Goal: Information Seeking & Learning: Compare options

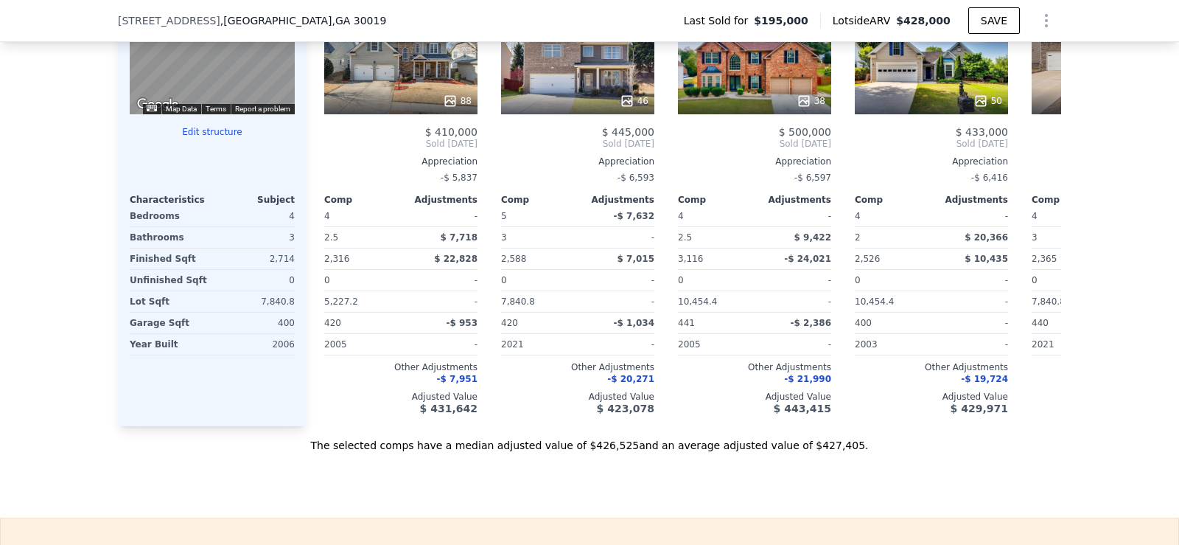
scroll to position [1485, 0]
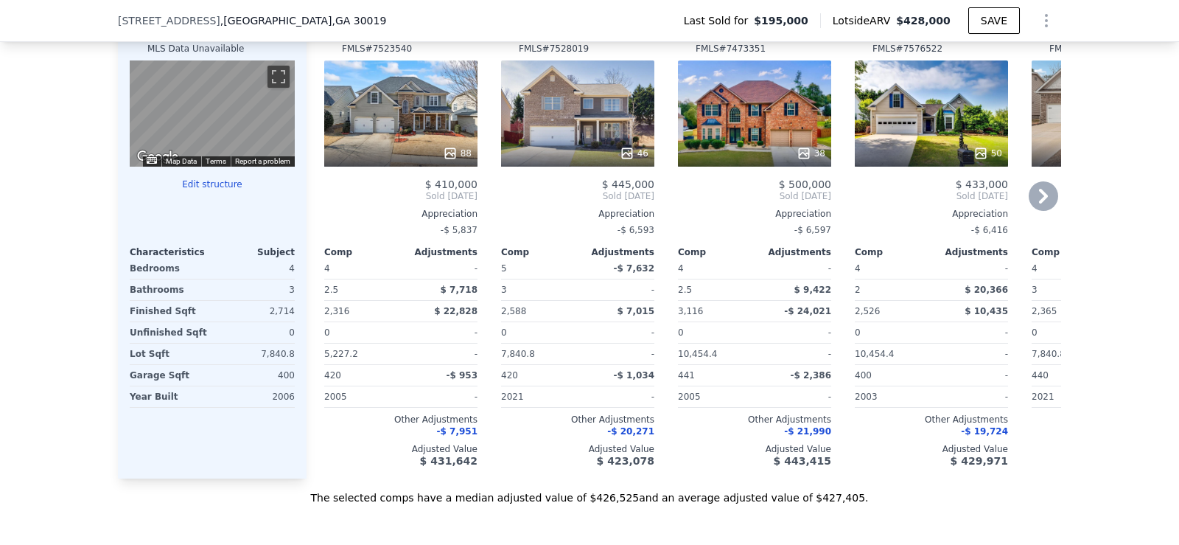
click at [1031, 208] on icon at bounding box center [1043, 195] width 29 height 29
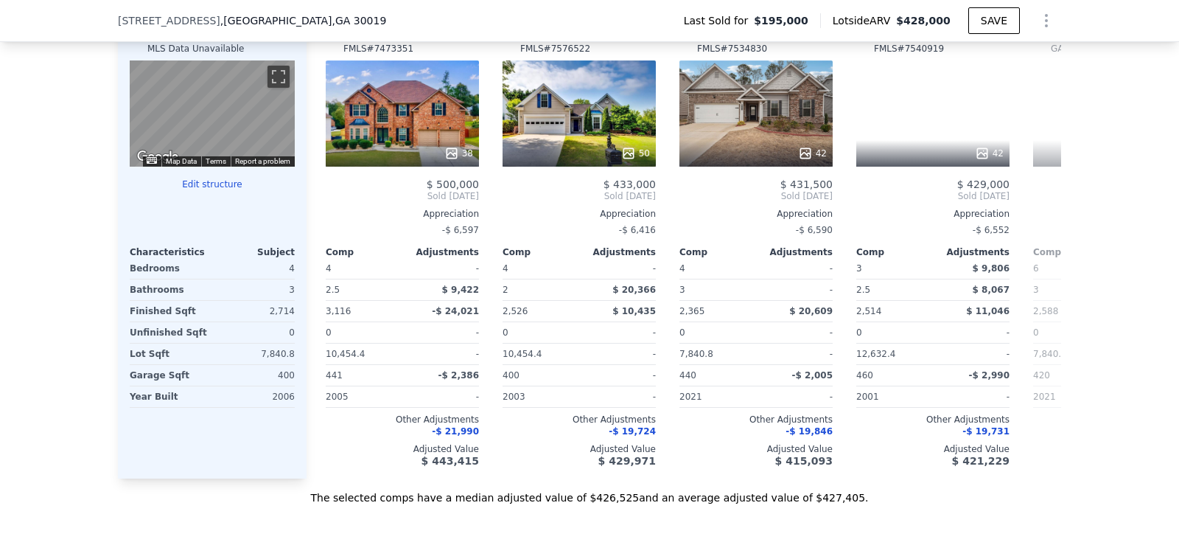
scroll to position [0, 354]
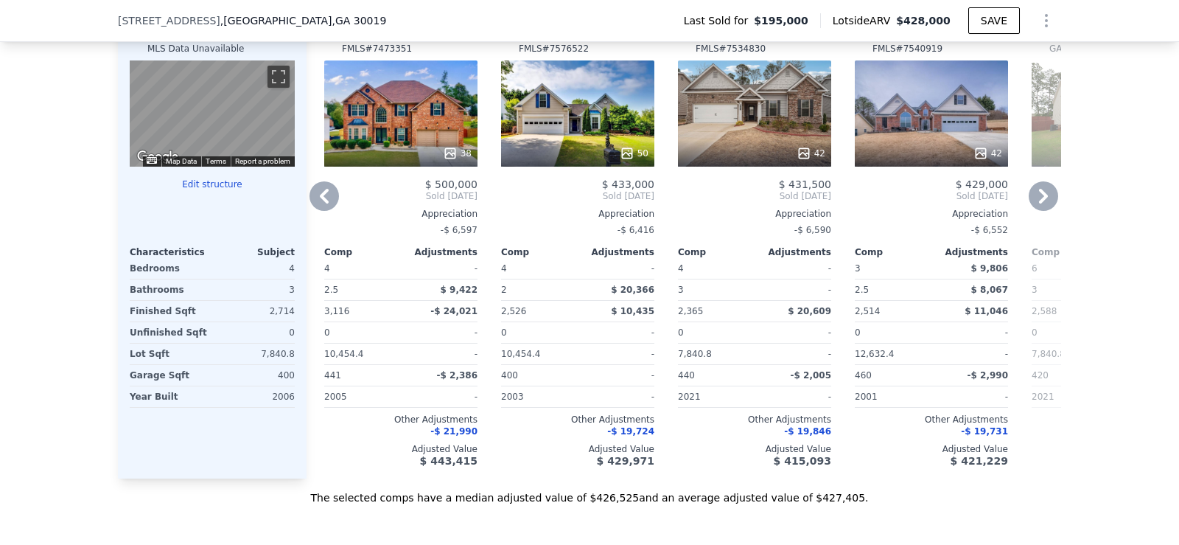
click at [1031, 208] on icon at bounding box center [1043, 195] width 29 height 29
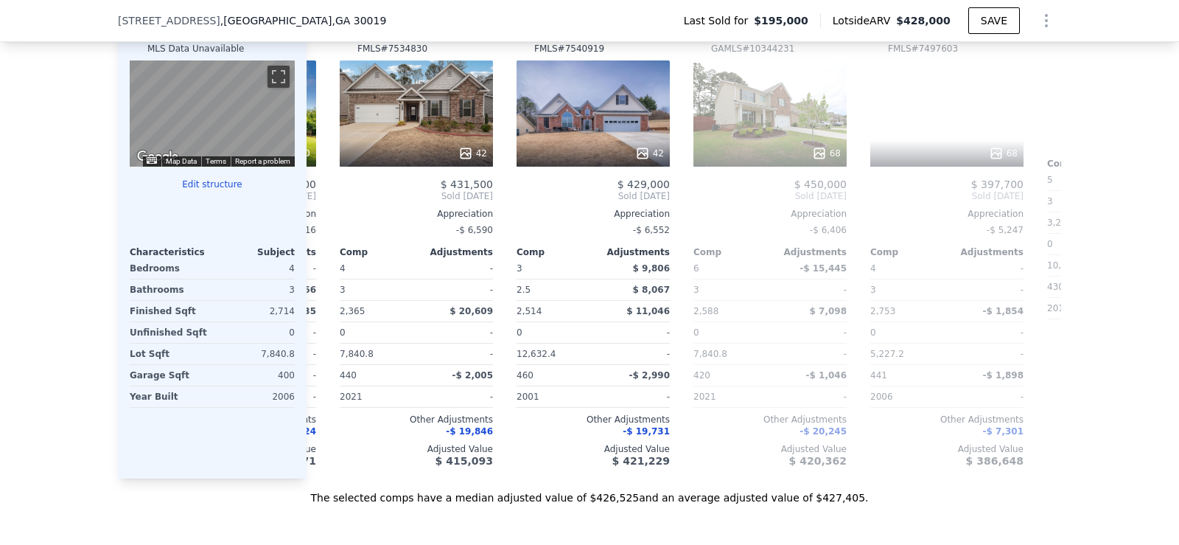
scroll to position [0, 708]
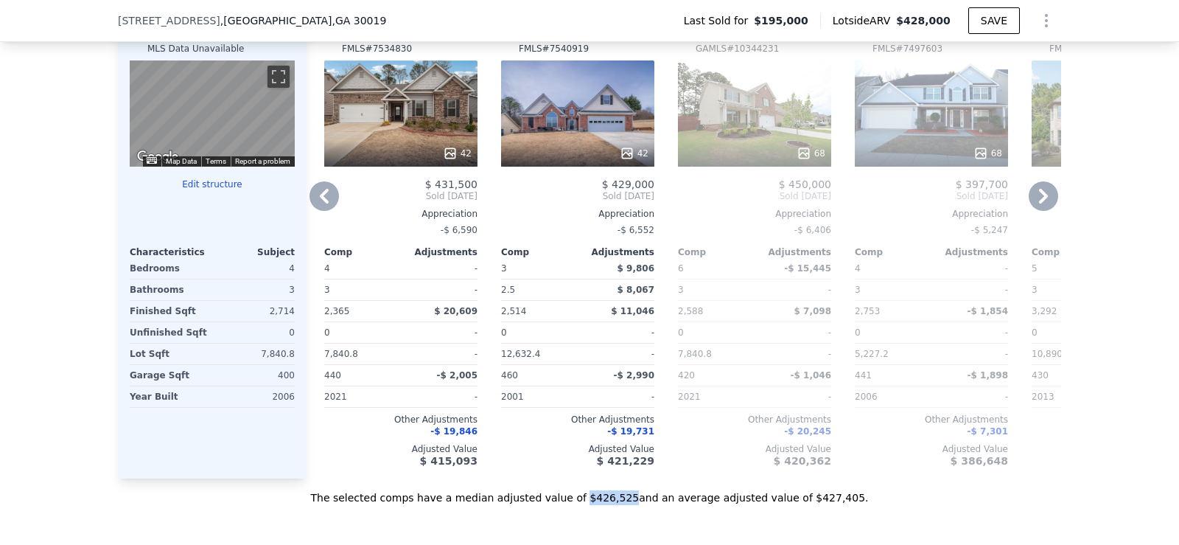
drag, startPoint x: 585, startPoint y: 519, endPoint x: 623, endPoint y: 529, distance: 39.5
click at [623, 529] on div "Sale Comps Rental Comps We found 12 sales that match your search Filters Map Pr…" at bounding box center [589, 73] width 1179 height 991
copy div "$426,525"
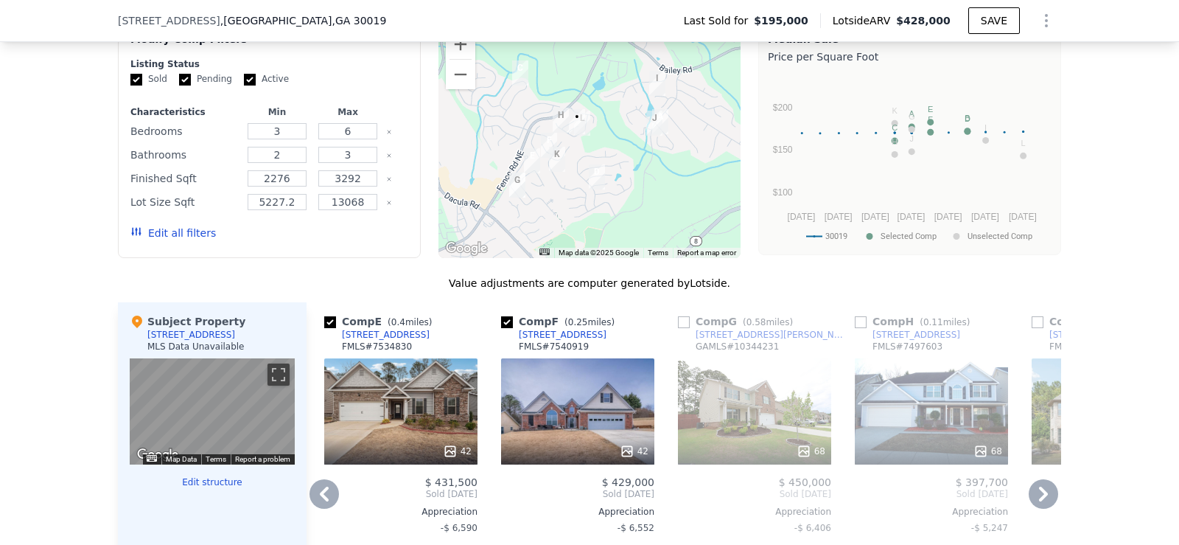
scroll to position [5, 0]
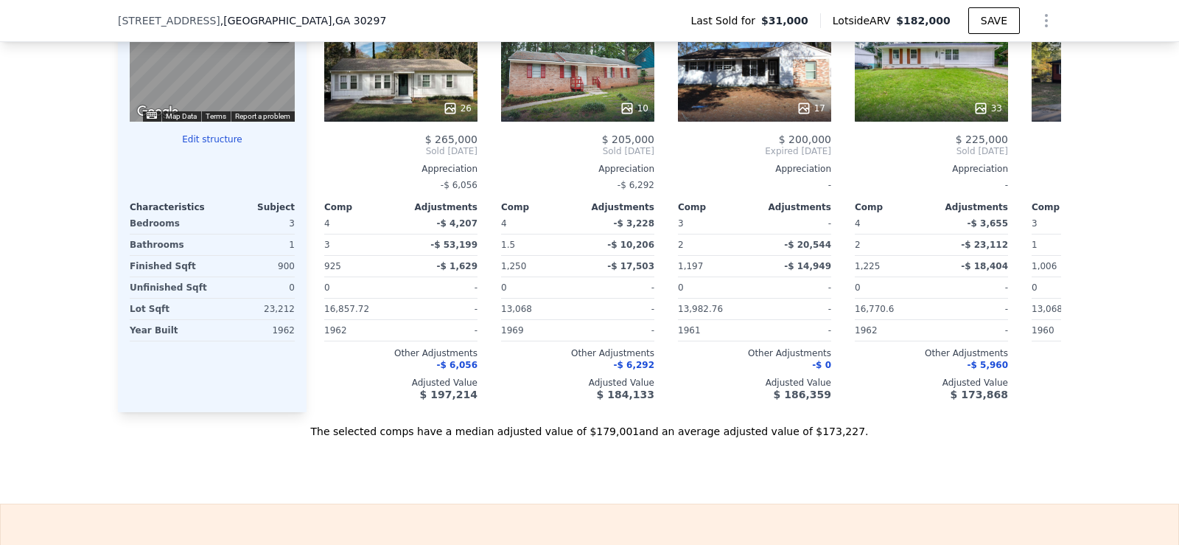
scroll to position [1530, 0]
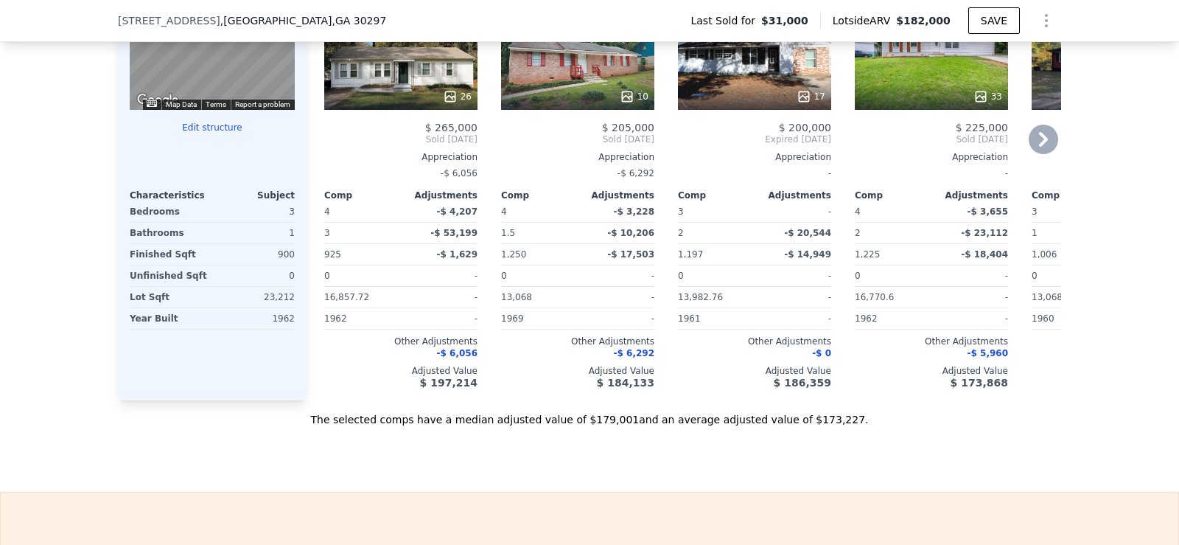
click at [1043, 153] on icon at bounding box center [1043, 139] width 29 height 29
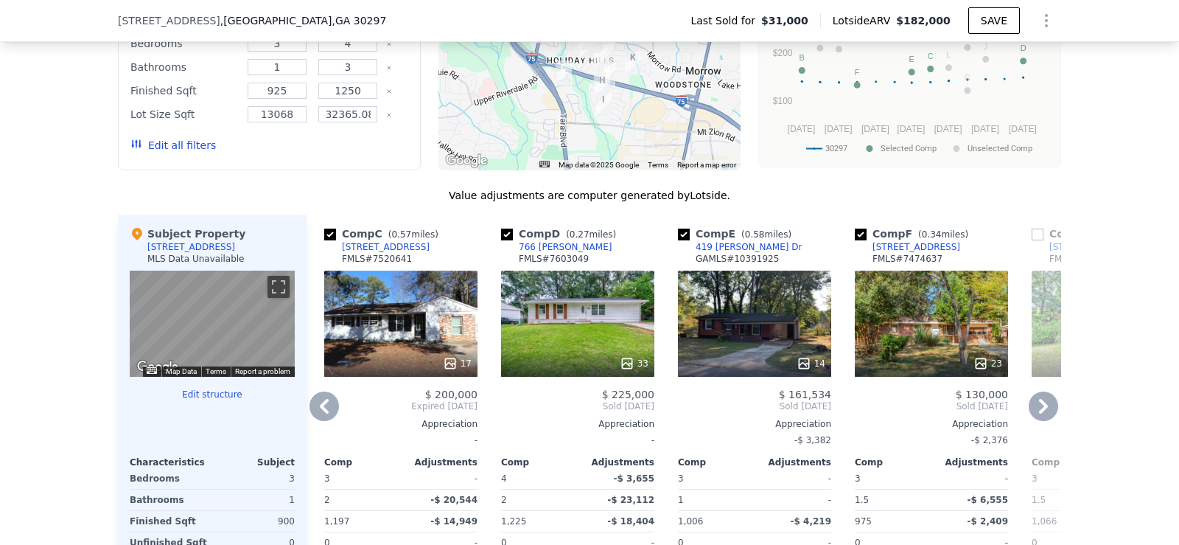
scroll to position [1298, 0]
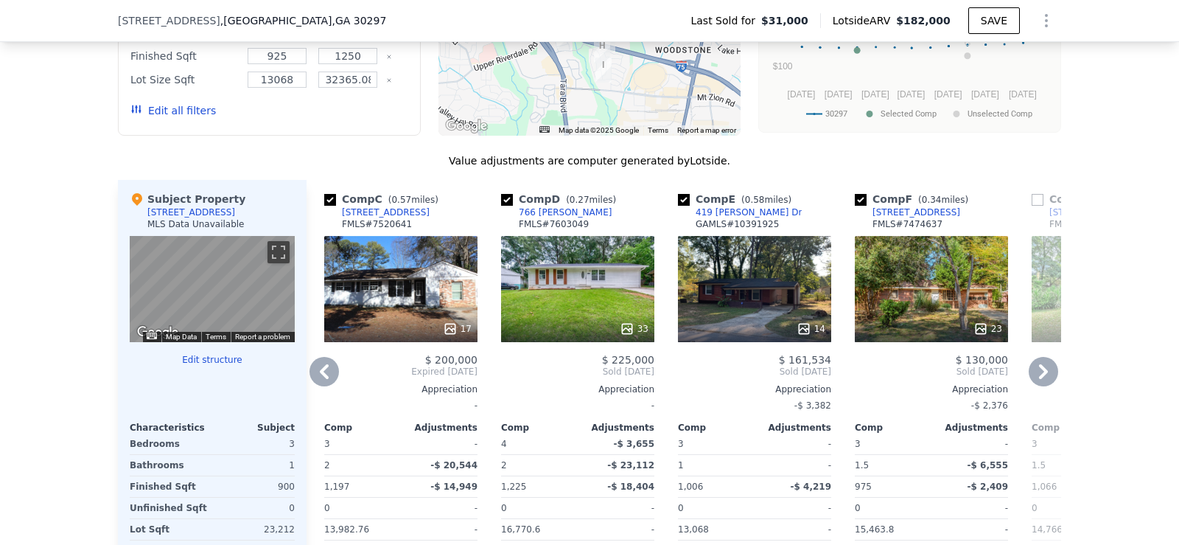
click at [680, 206] on input "checkbox" at bounding box center [684, 200] width 12 height 12
checkbox input "false"
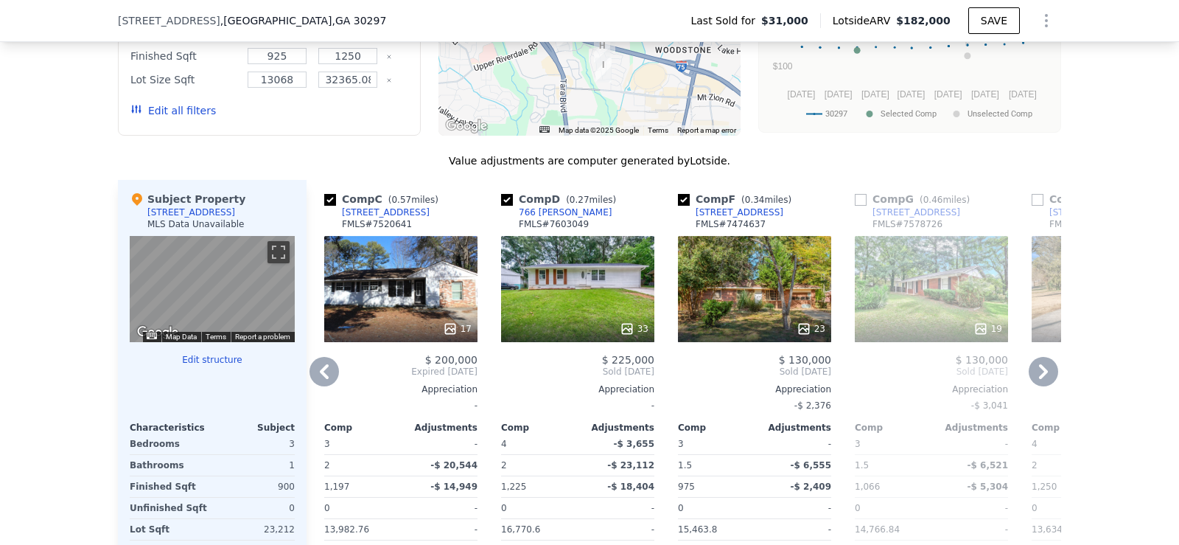
click at [679, 206] on input "checkbox" at bounding box center [684, 200] width 12 height 12
checkbox input "false"
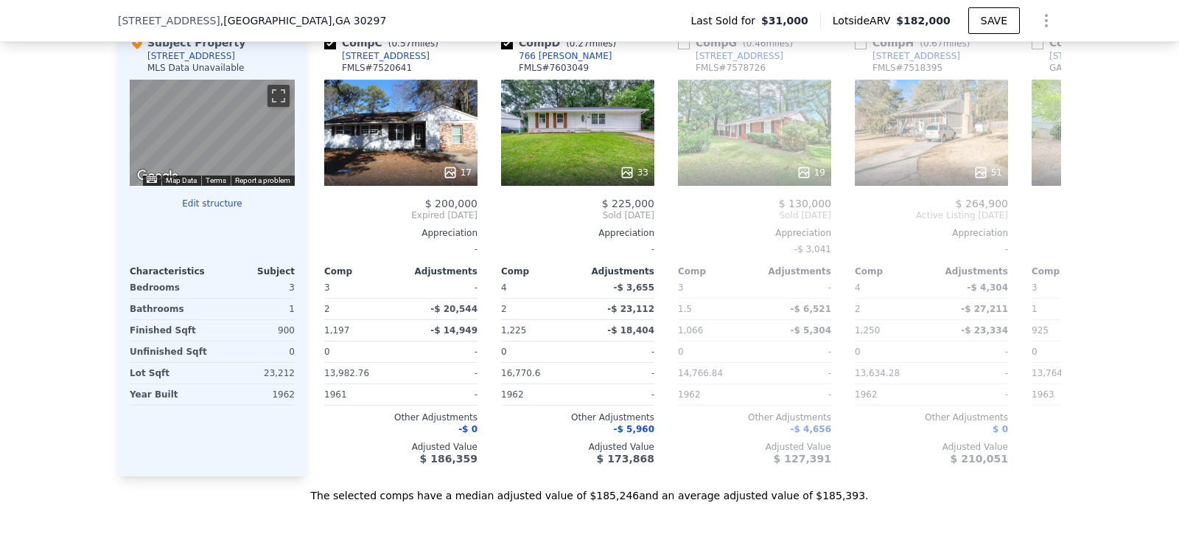
scroll to position [1466, 0]
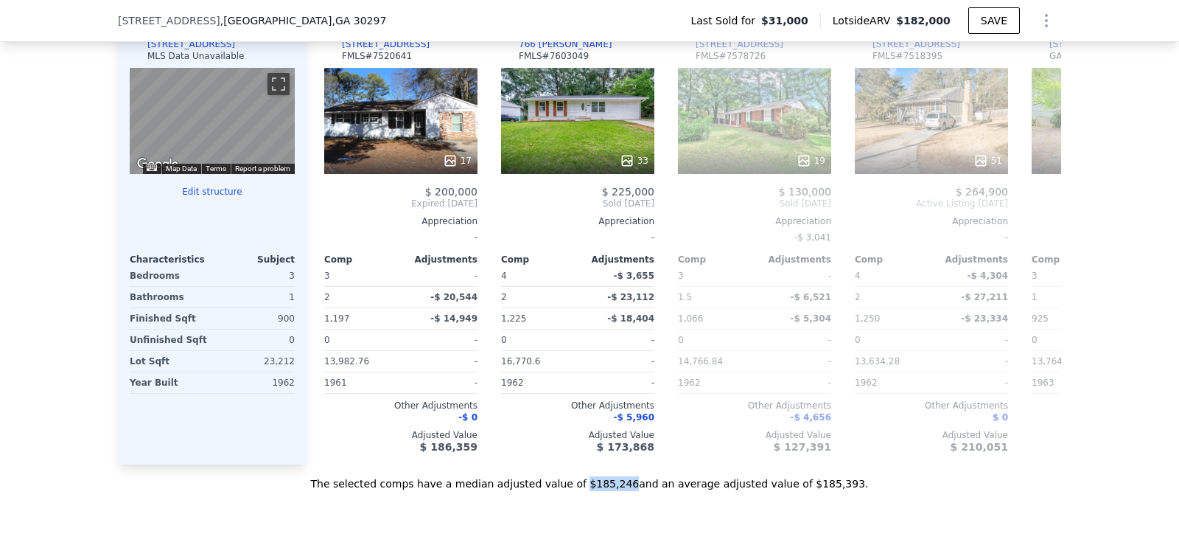
drag, startPoint x: 585, startPoint y: 509, endPoint x: 624, endPoint y: 505, distance: 40.0
click at [624, 491] on div "The selected comps have a median adjusted value of $185,246 and an average adju…" at bounding box center [590, 477] width 944 height 27
copy div "$185,246"
checkbox input "true"
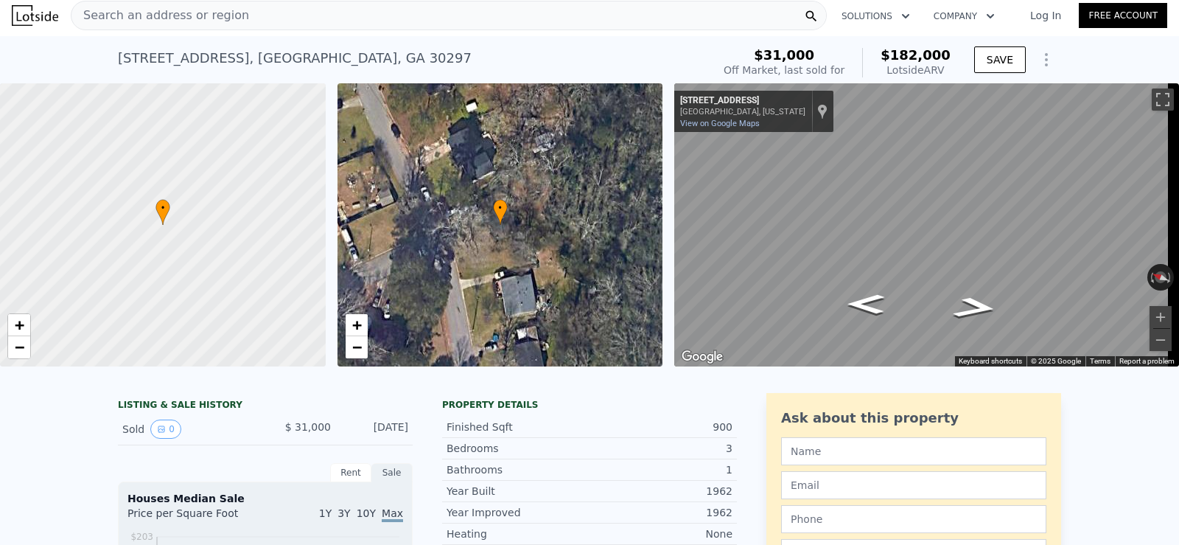
scroll to position [0, 0]
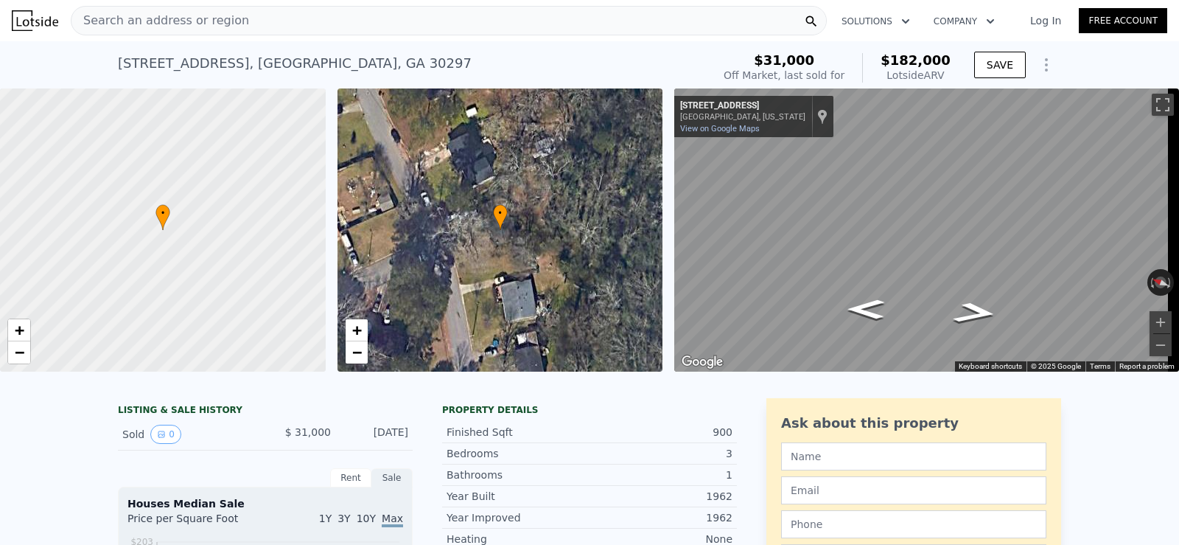
click at [257, 40] on nav "Search an address or region Solutions Company Open main menu Log In Free Account" at bounding box center [589, 20] width 1179 height 41
click at [255, 29] on div "Search an address or region" at bounding box center [449, 20] width 756 height 29
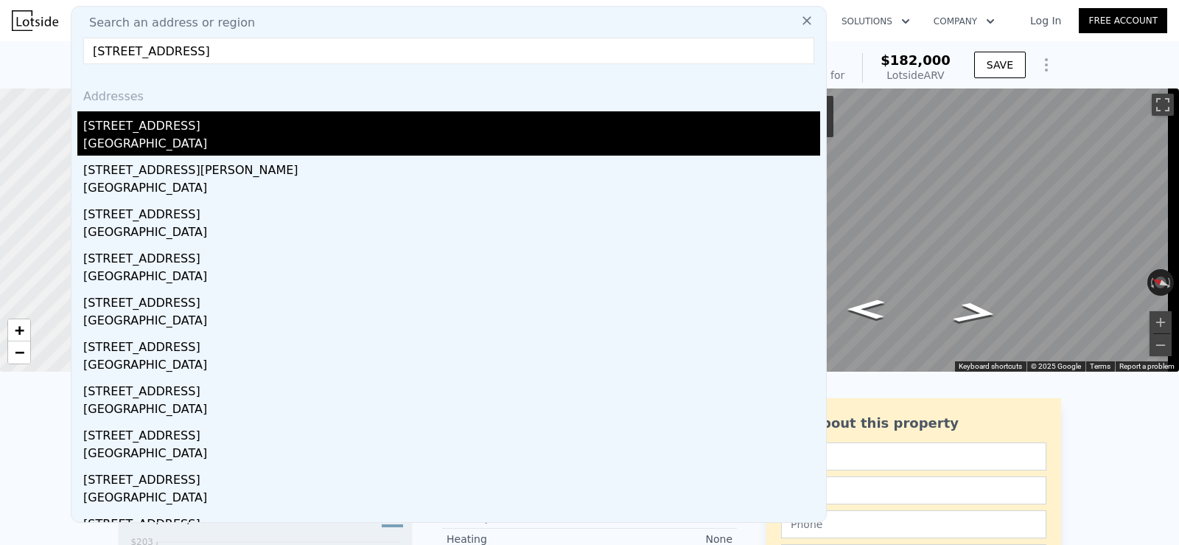
type input "[STREET_ADDRESS]"
click at [196, 122] on div "[STREET_ADDRESS]" at bounding box center [451, 123] width 737 height 24
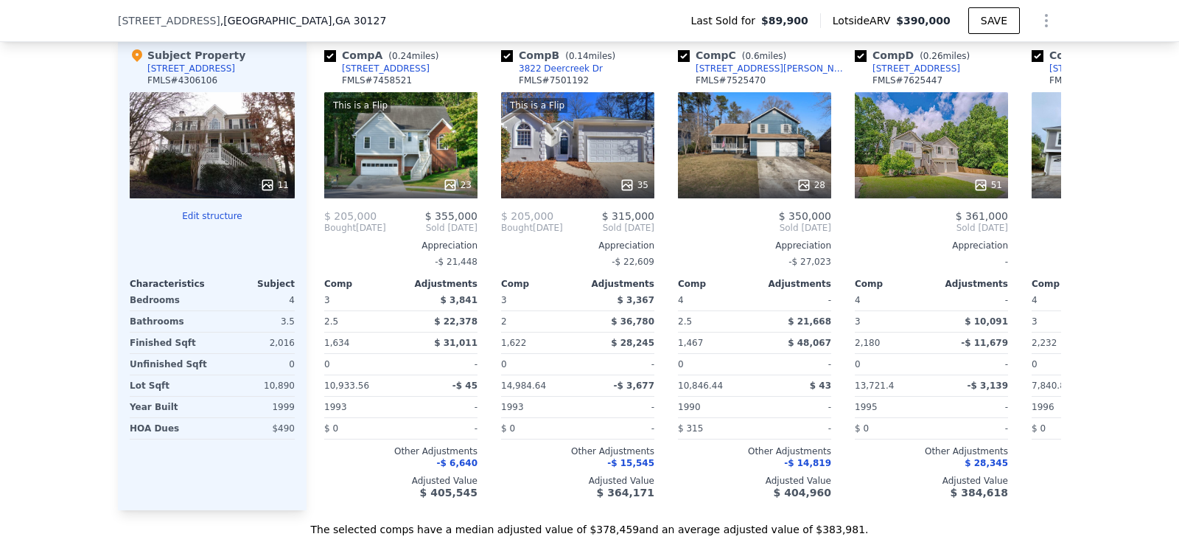
scroll to position [1555, 0]
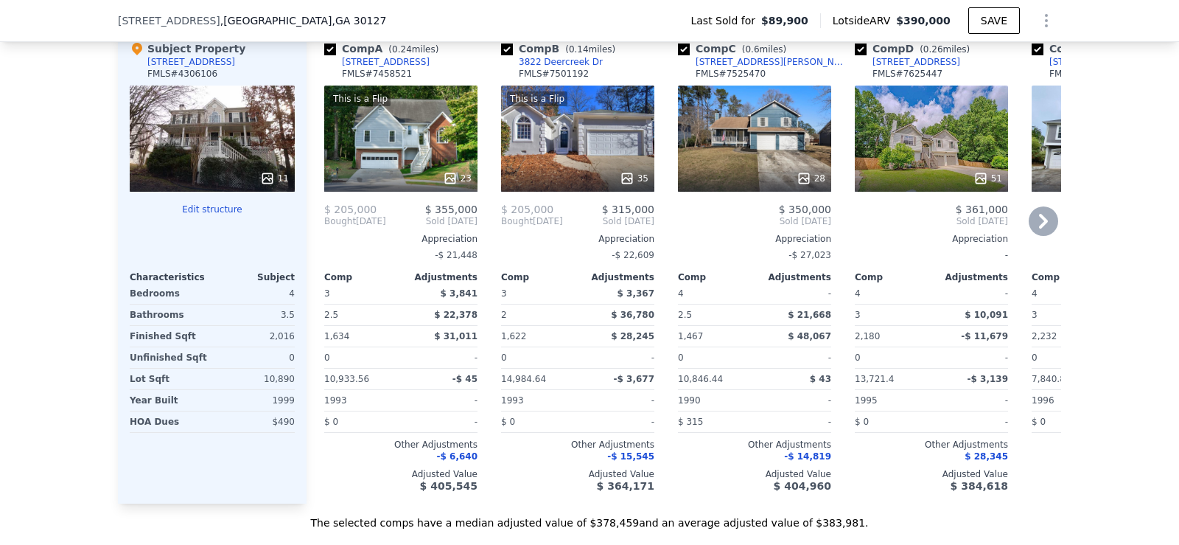
click at [501, 55] on input "checkbox" at bounding box center [507, 49] width 12 height 12
checkbox input "false"
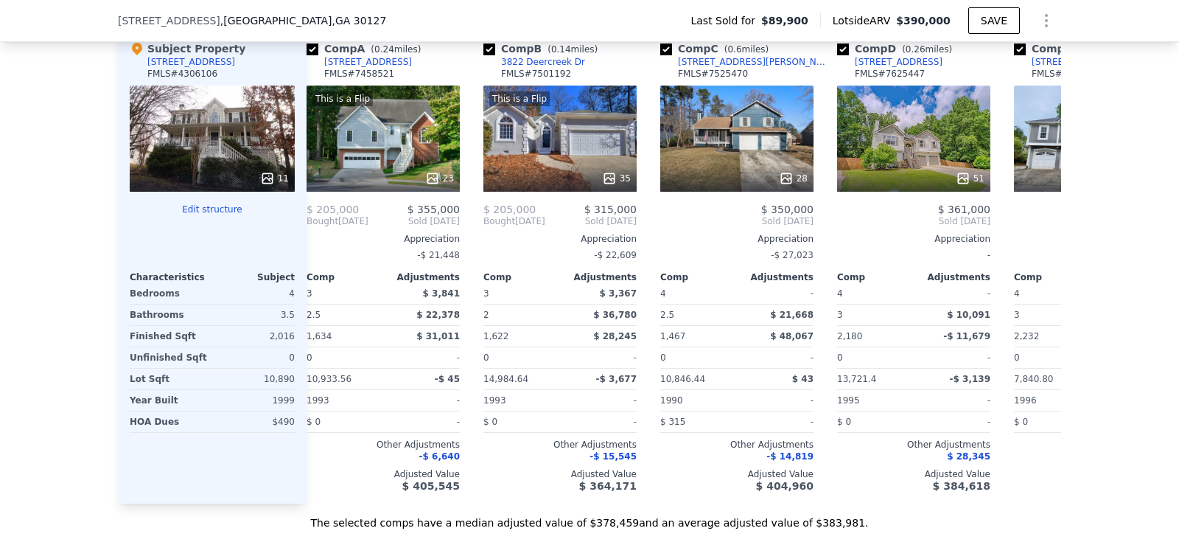
scroll to position [0, 0]
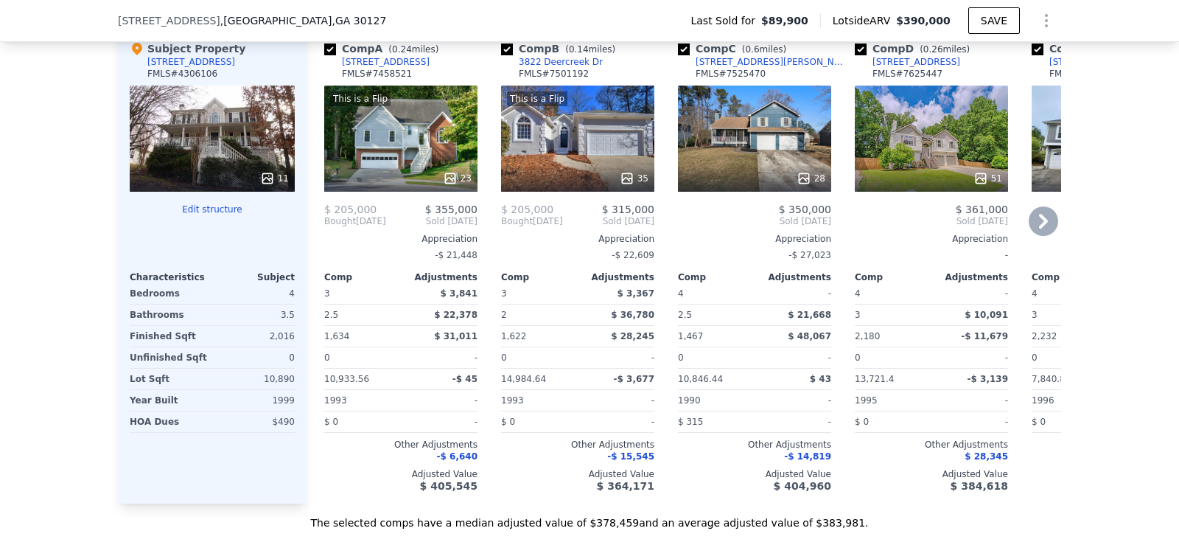
click at [501, 55] on input "checkbox" at bounding box center [507, 49] width 12 height 12
checkbox input "false"
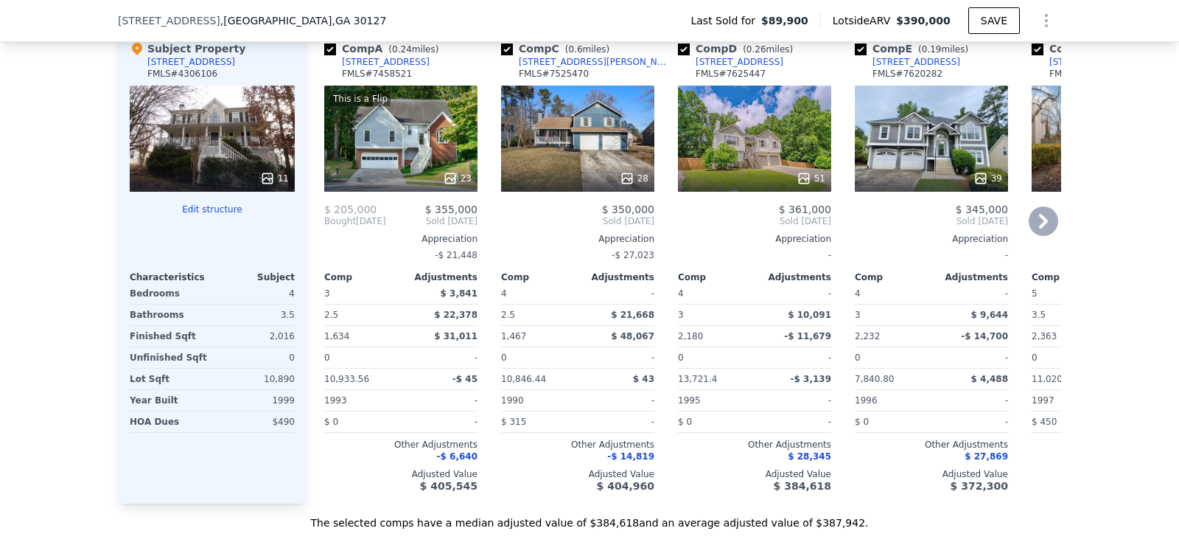
click at [1039, 229] on icon at bounding box center [1043, 221] width 9 height 15
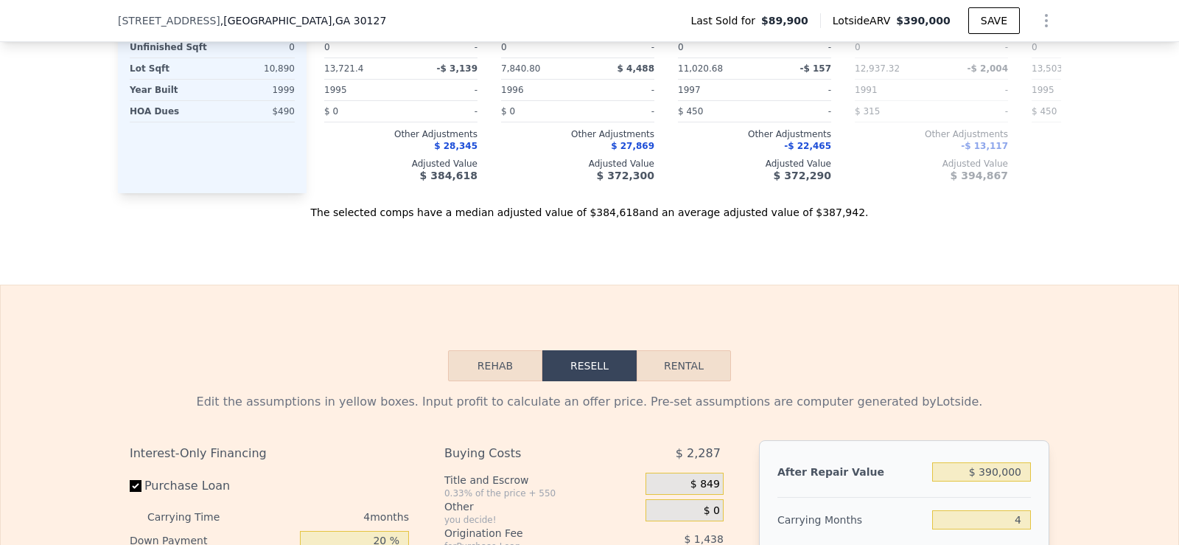
scroll to position [1886, 0]
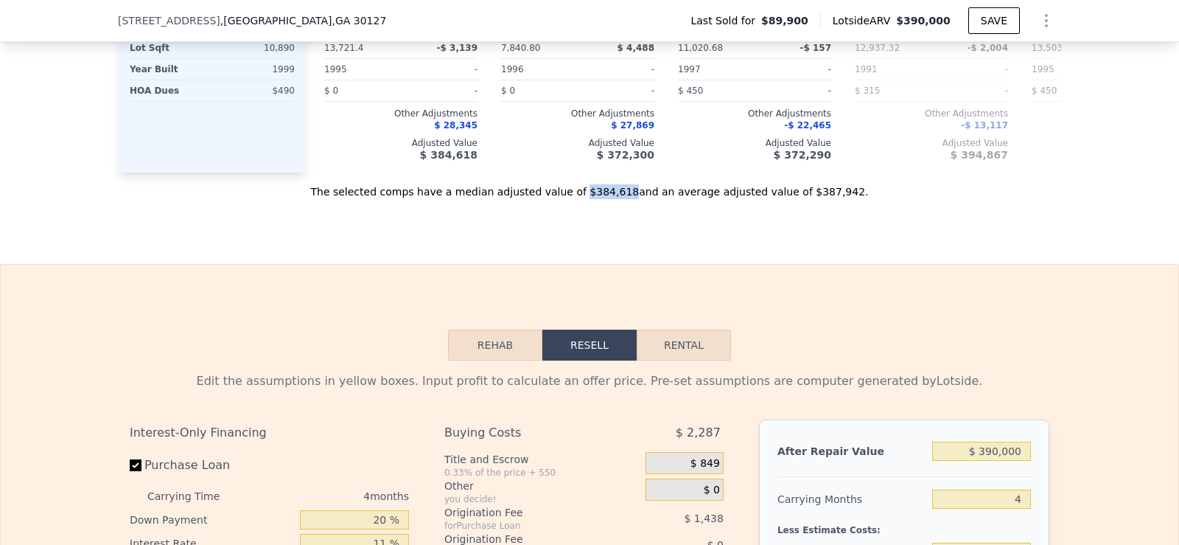
drag, startPoint x: 587, startPoint y: 217, endPoint x: 624, endPoint y: 216, distance: 36.9
click at [624, 199] on div "The selected comps have a median adjusted value of $384,618 and an average adju…" at bounding box center [590, 185] width 944 height 27
copy div "$384,618"
